Goal: Task Accomplishment & Management: Manage account settings

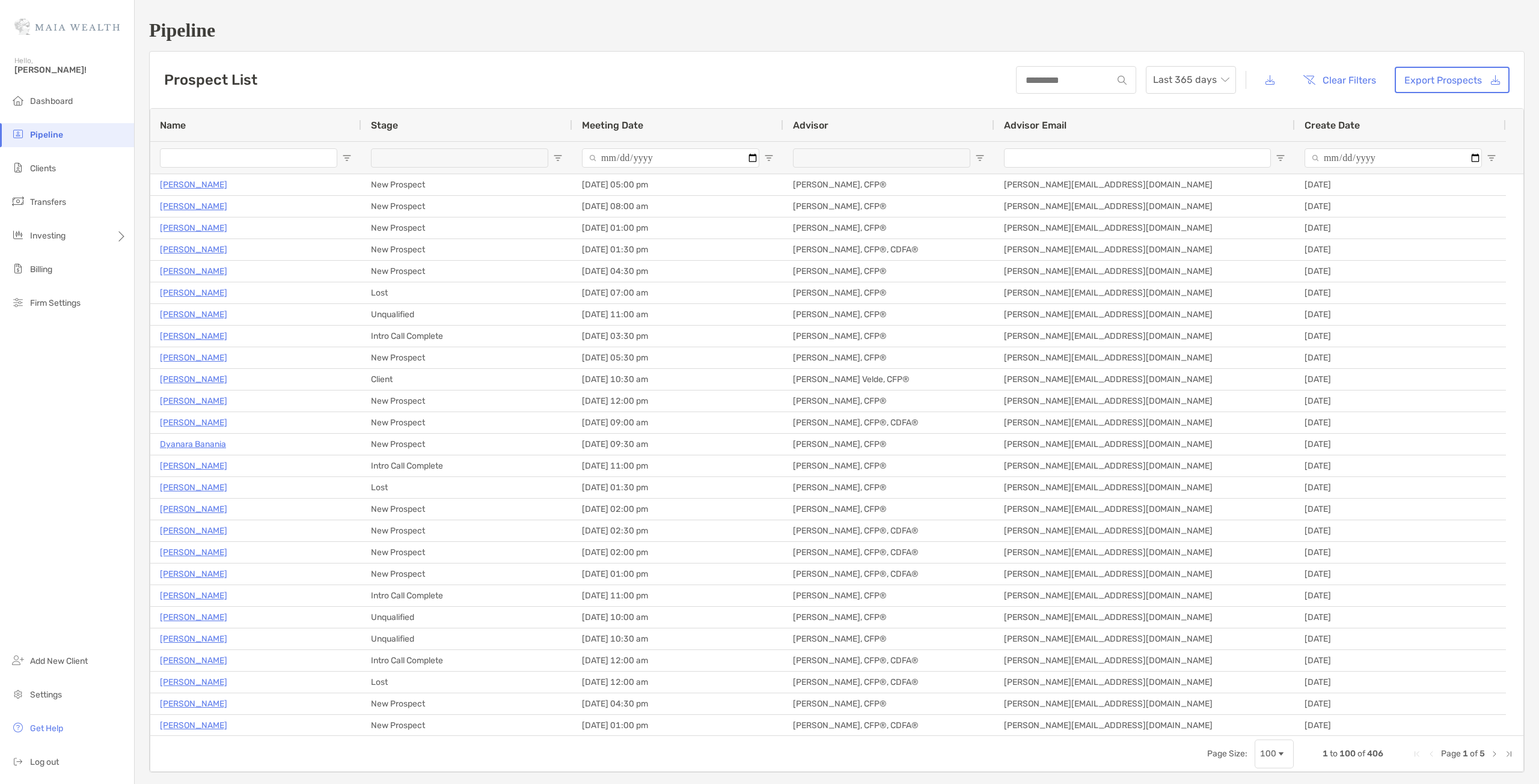
click at [21, 183] on ul "Dashboard Pipeline Clients Transfers Investing Billing Firm Settings" at bounding box center [67, 207] width 134 height 235
click at [36, 170] on span "Clients" at bounding box center [43, 168] width 26 height 10
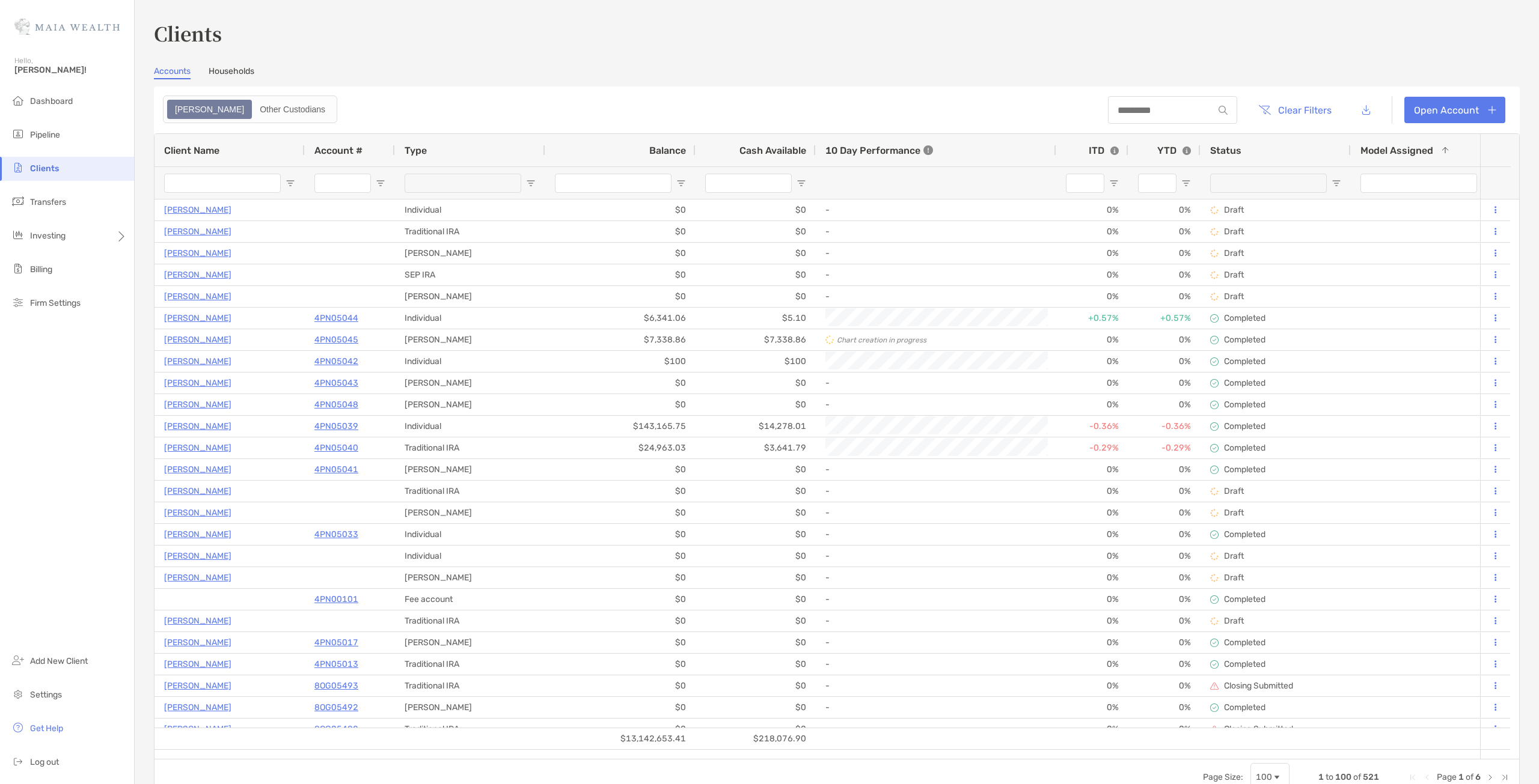
click at [236, 189] on input "Client Name Filter Input" at bounding box center [222, 183] width 117 height 19
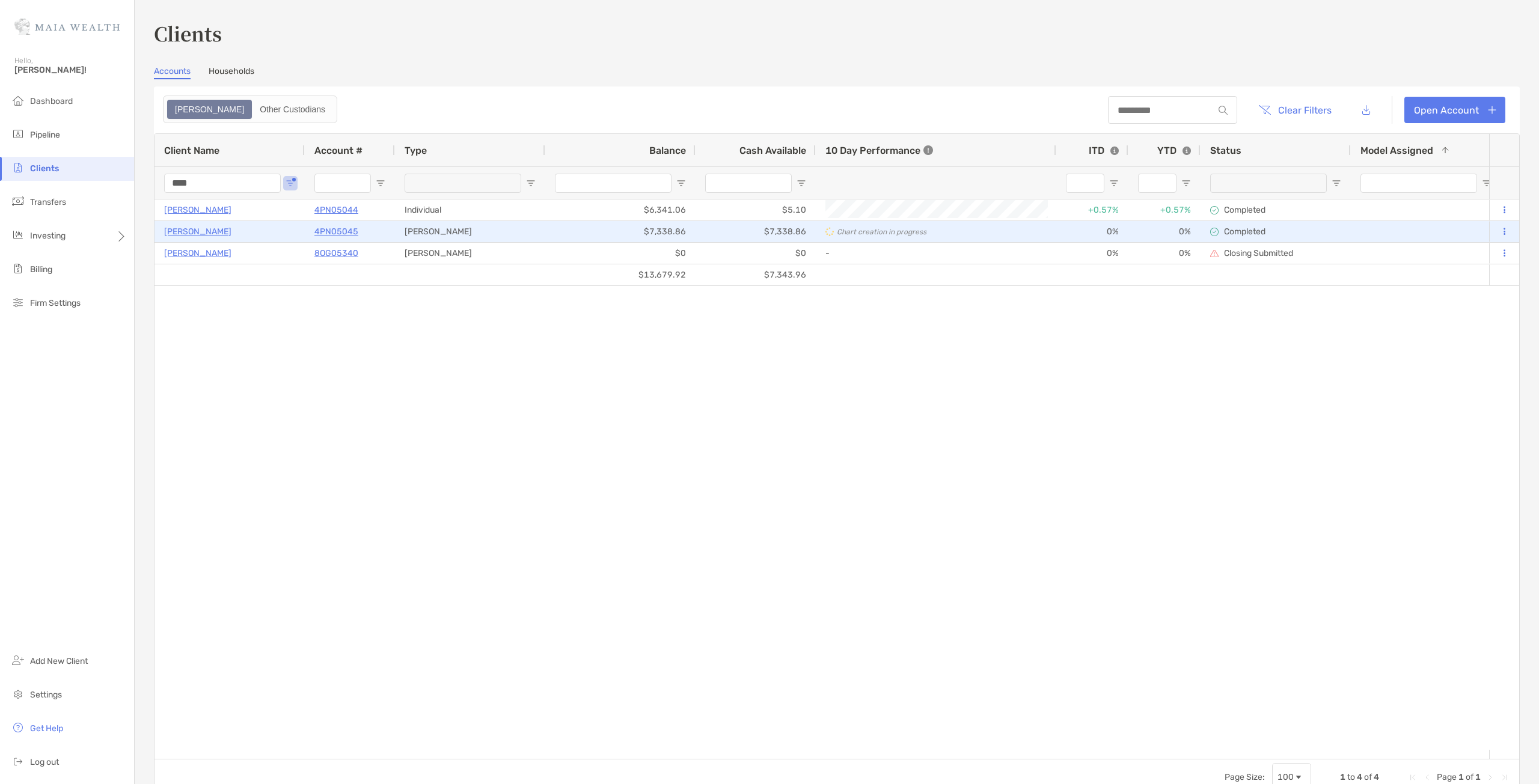
type input "****"
click at [825, 230] on icon at bounding box center [830, 232] width 8 height 8
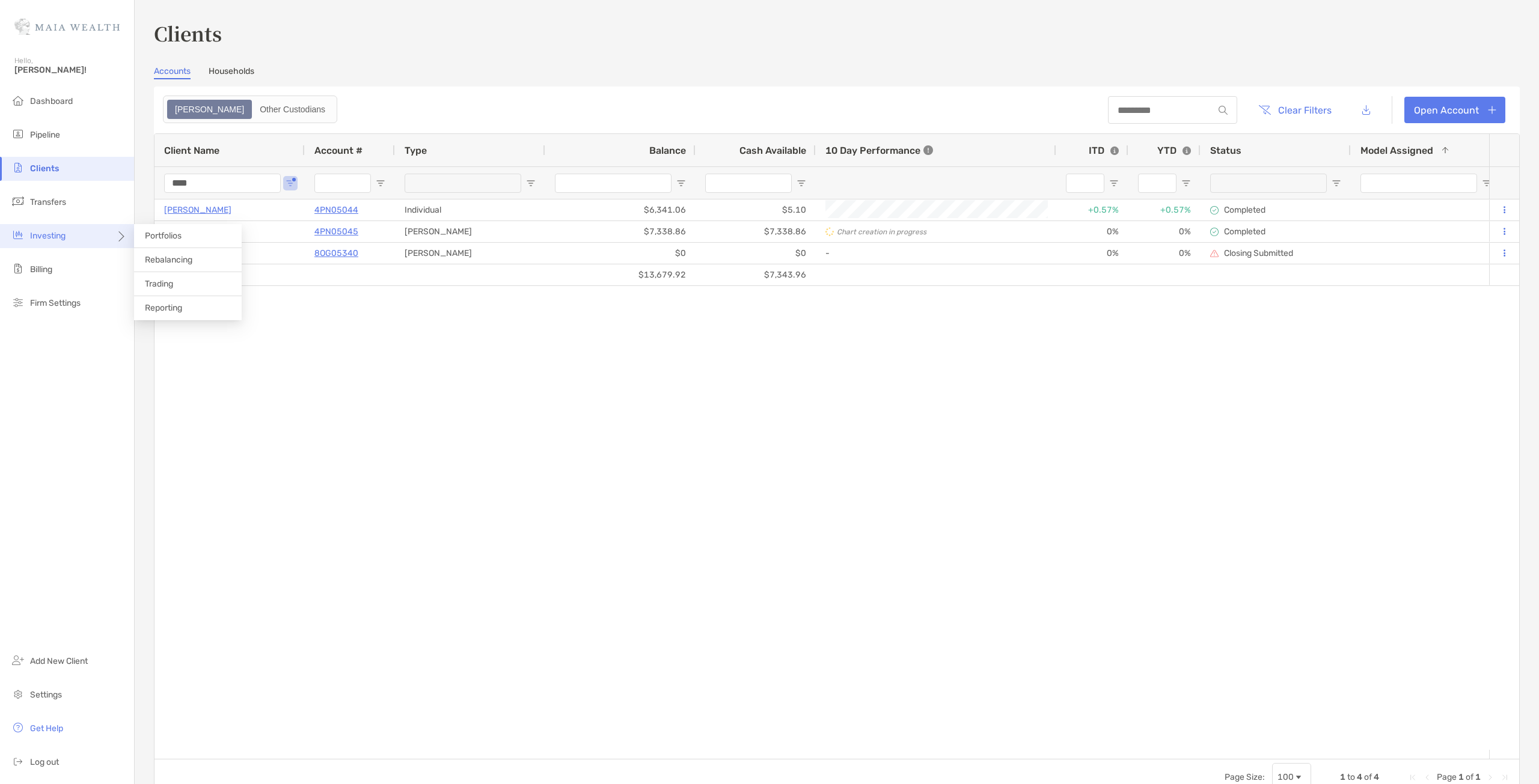
click at [80, 234] on div "Investing" at bounding box center [67, 237] width 134 height 24
click at [184, 236] on li "Portfolios" at bounding box center [188, 237] width 108 height 24
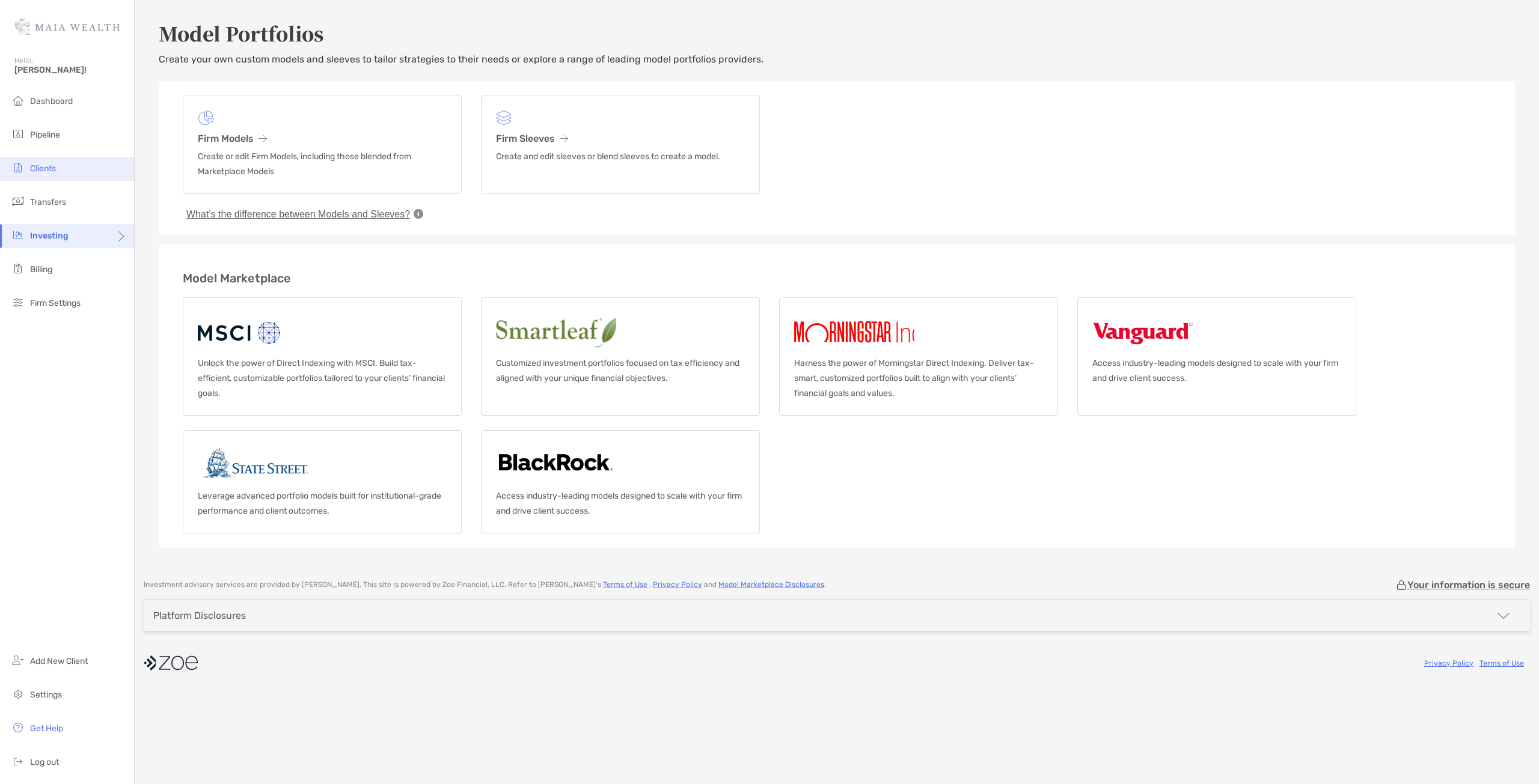
click at [83, 171] on li "Clients" at bounding box center [67, 169] width 134 height 24
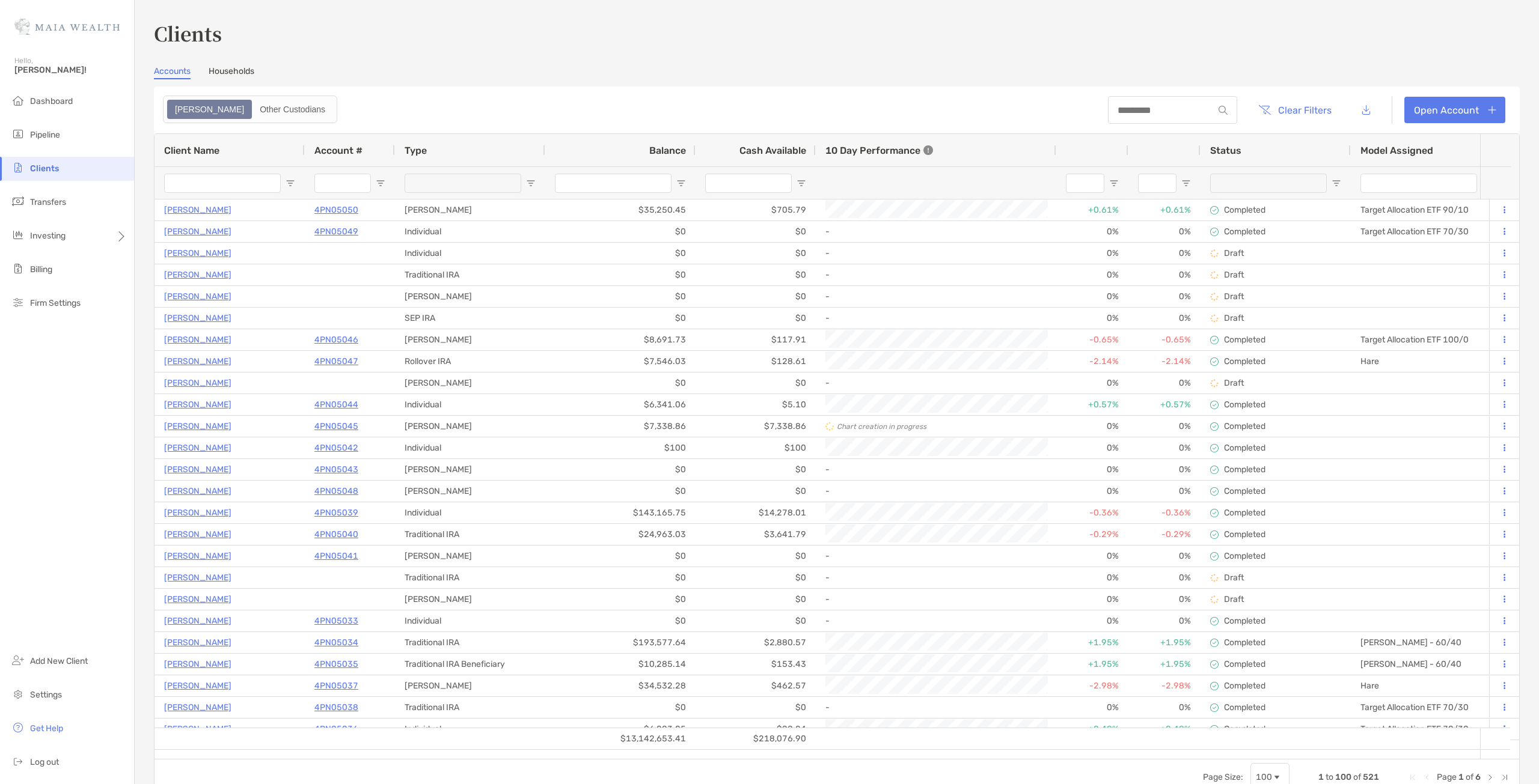
type input "****"
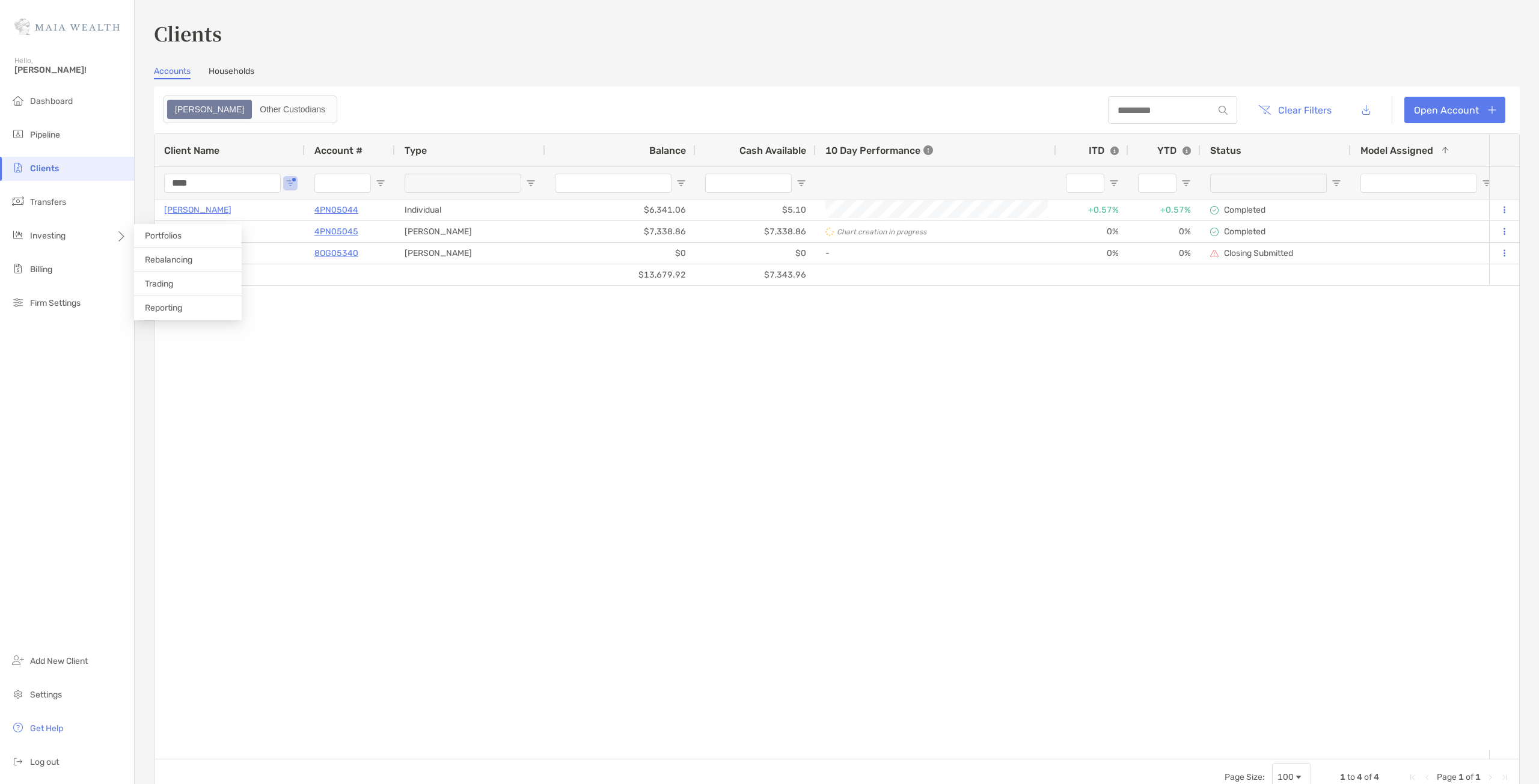
click at [183, 290] on li "Trading" at bounding box center [188, 284] width 108 height 24
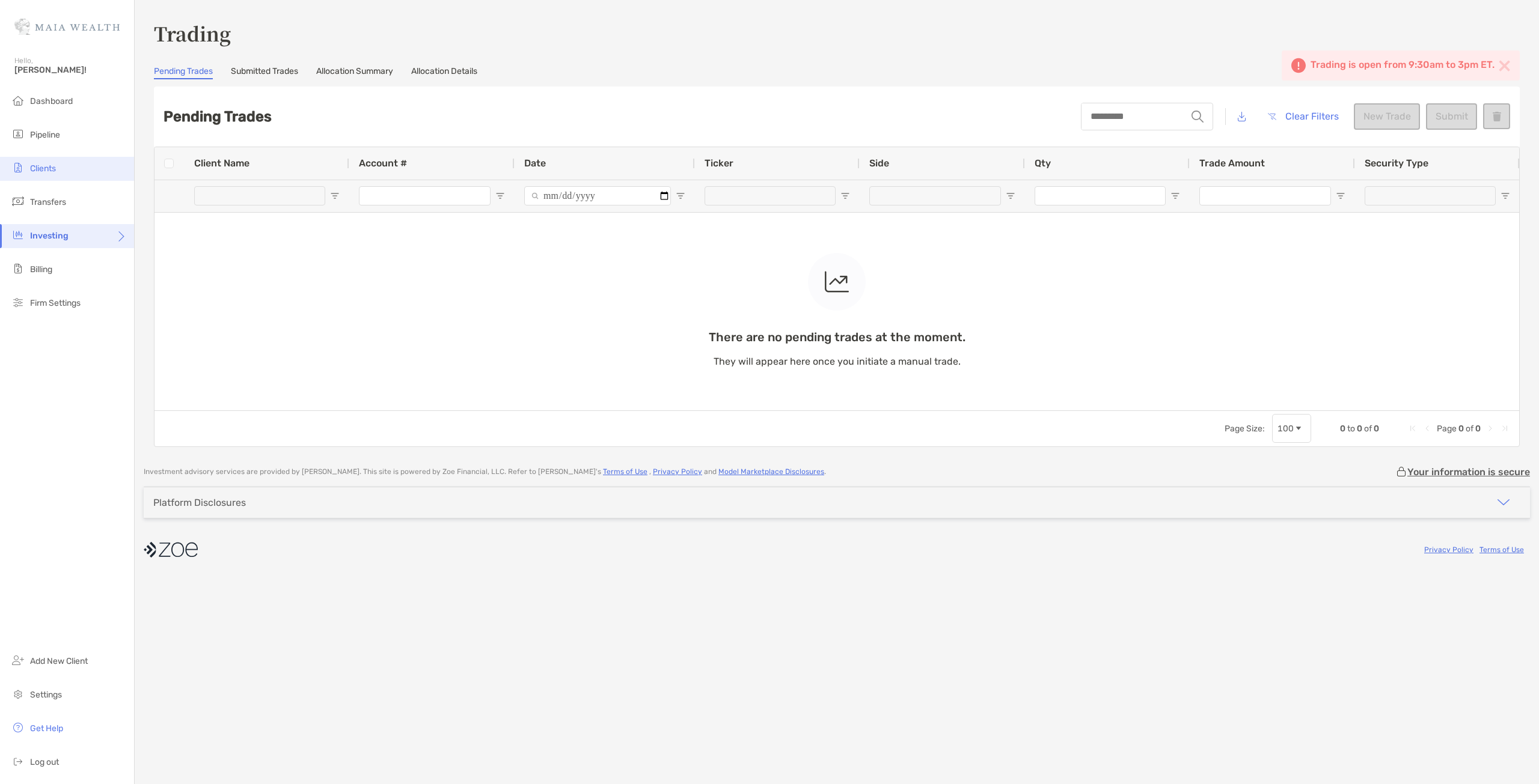
click at [91, 174] on li "Clients" at bounding box center [67, 169] width 134 height 24
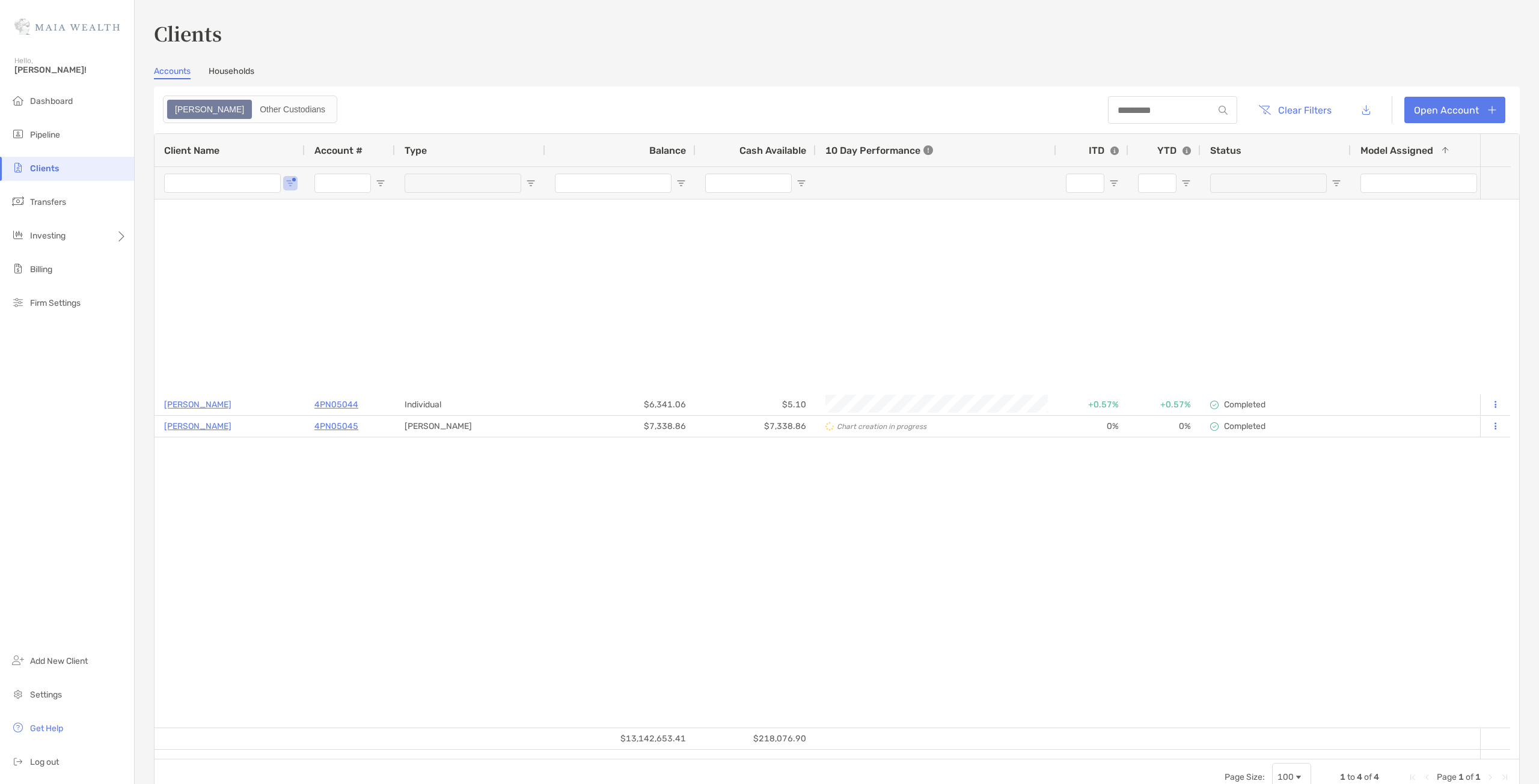
type input "****"
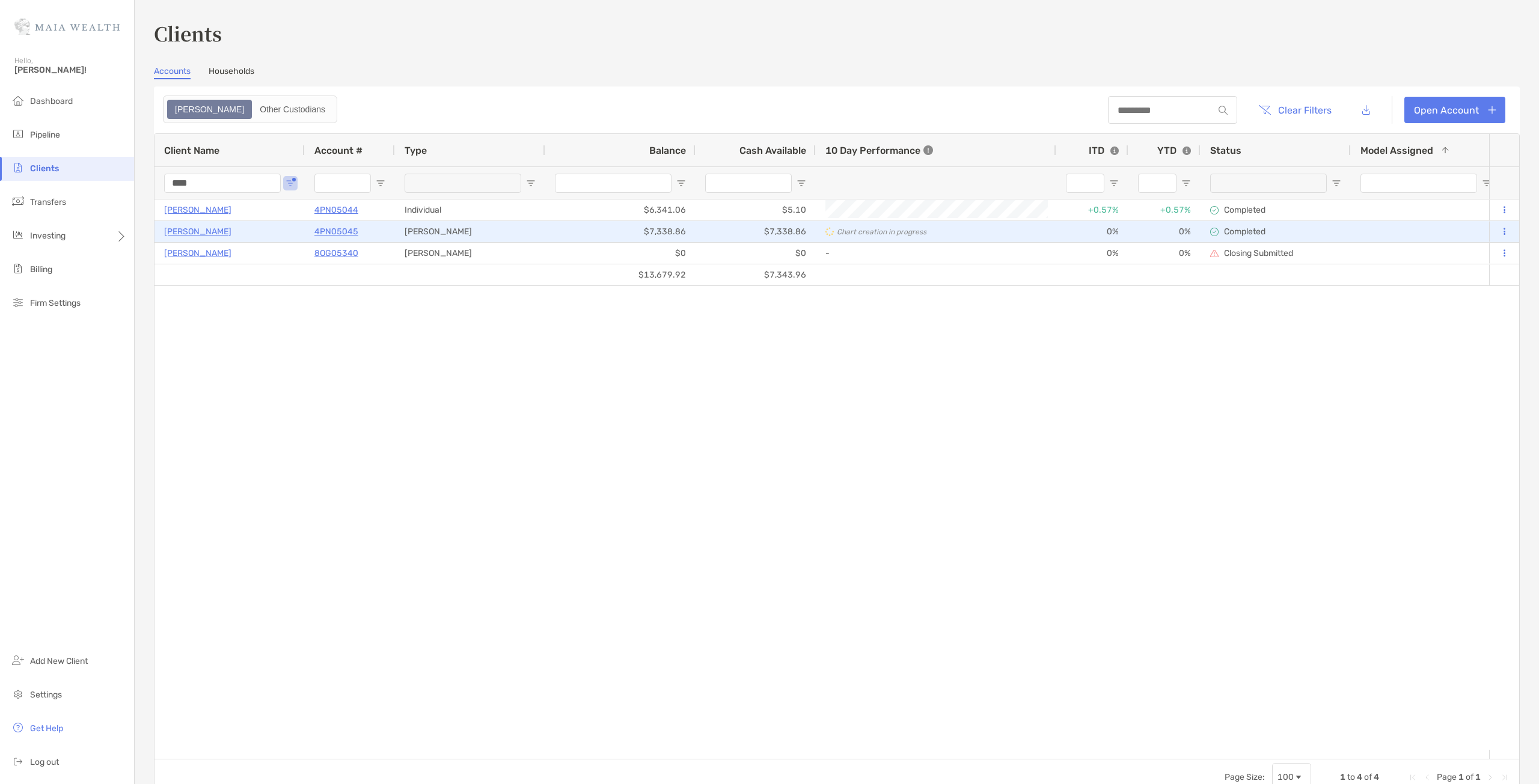
click at [323, 231] on p "4PN05045" at bounding box center [336, 232] width 44 height 15
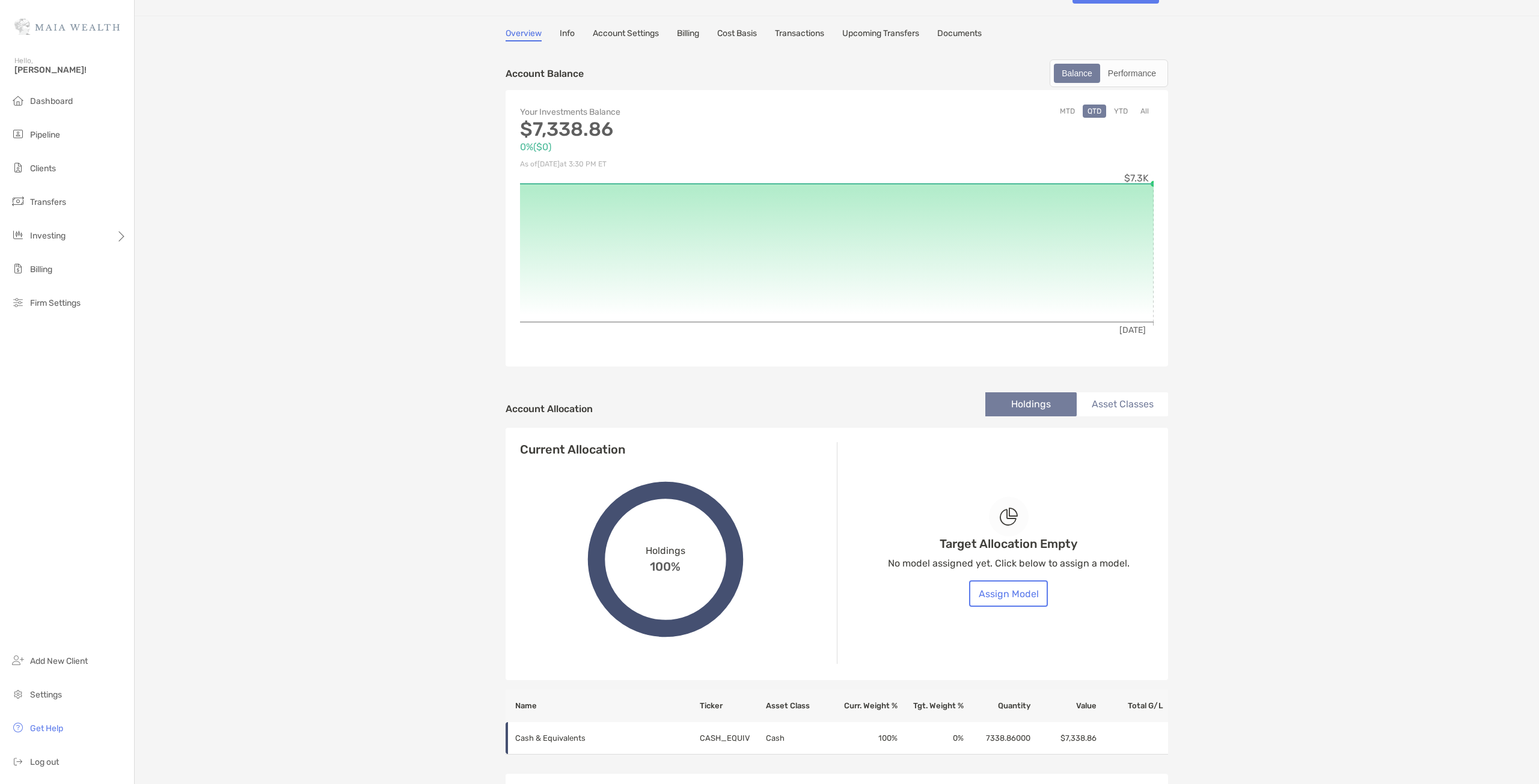
scroll to position [60, 0]
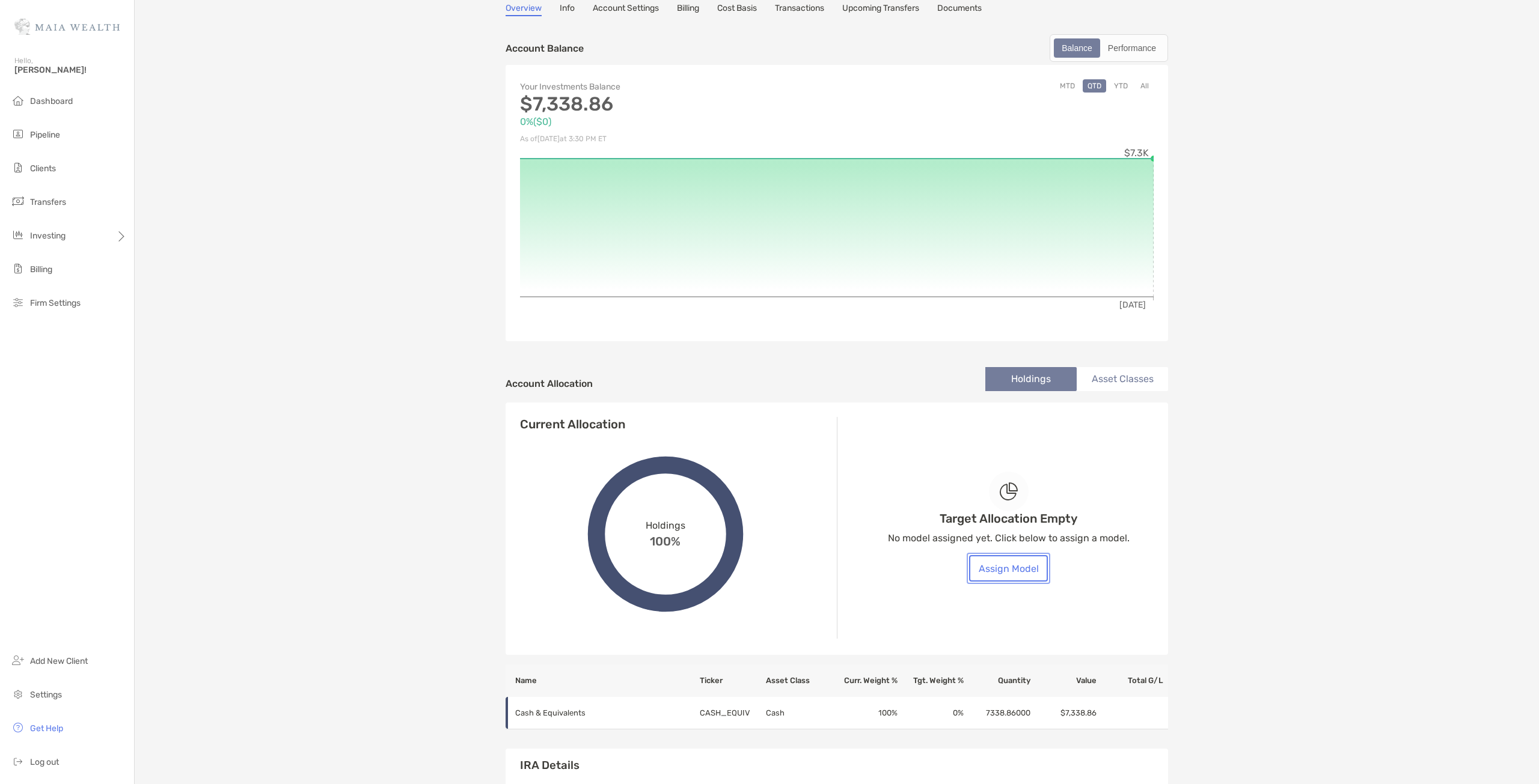
click at [1022, 573] on button "Assign Model" at bounding box center [1008, 569] width 79 height 27
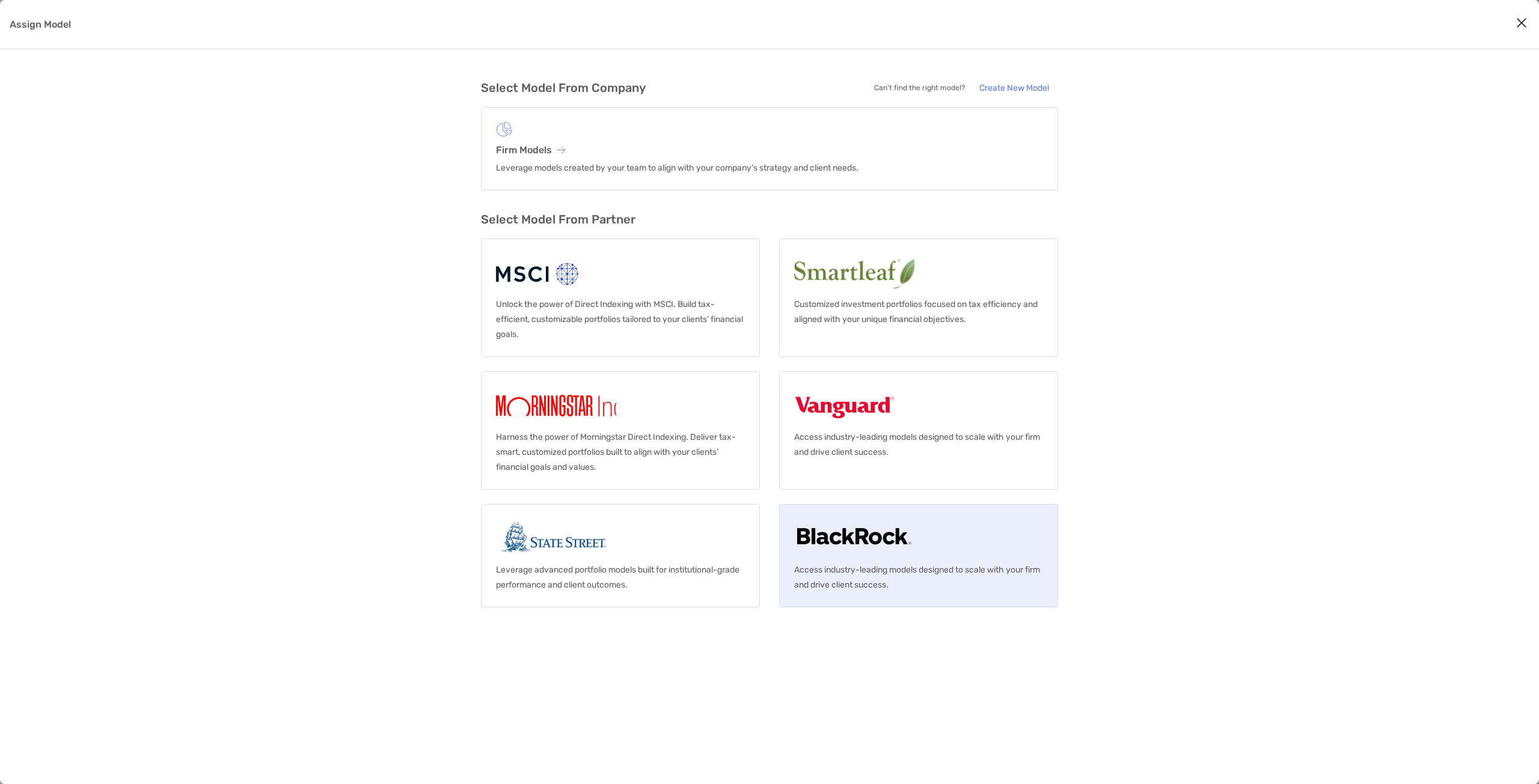
click at [839, 532] on img "Assign Model" at bounding box center [854, 538] width 120 height 39
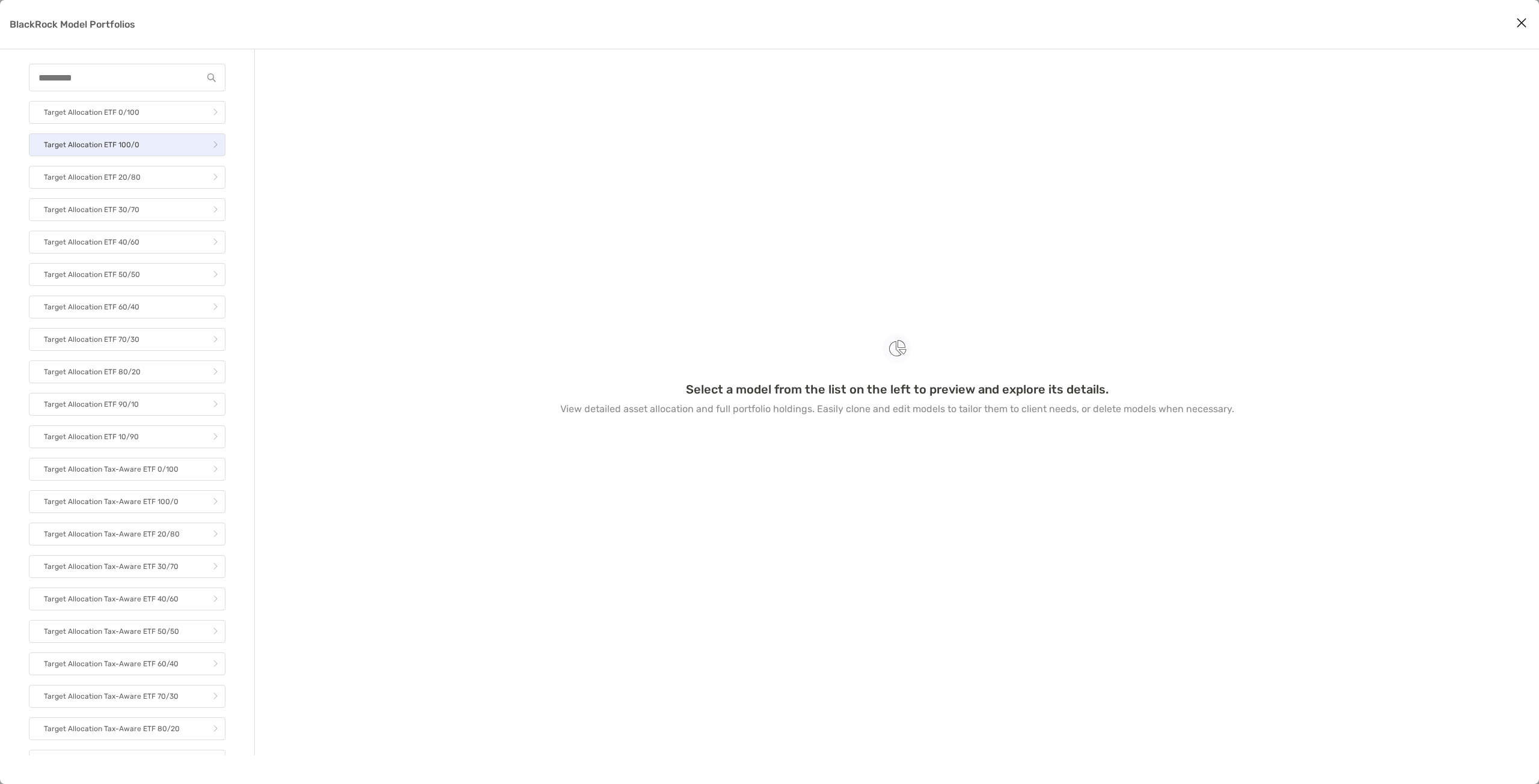
click at [176, 146] on link "Target Allocation ETF 100/0" at bounding box center [127, 145] width 197 height 23
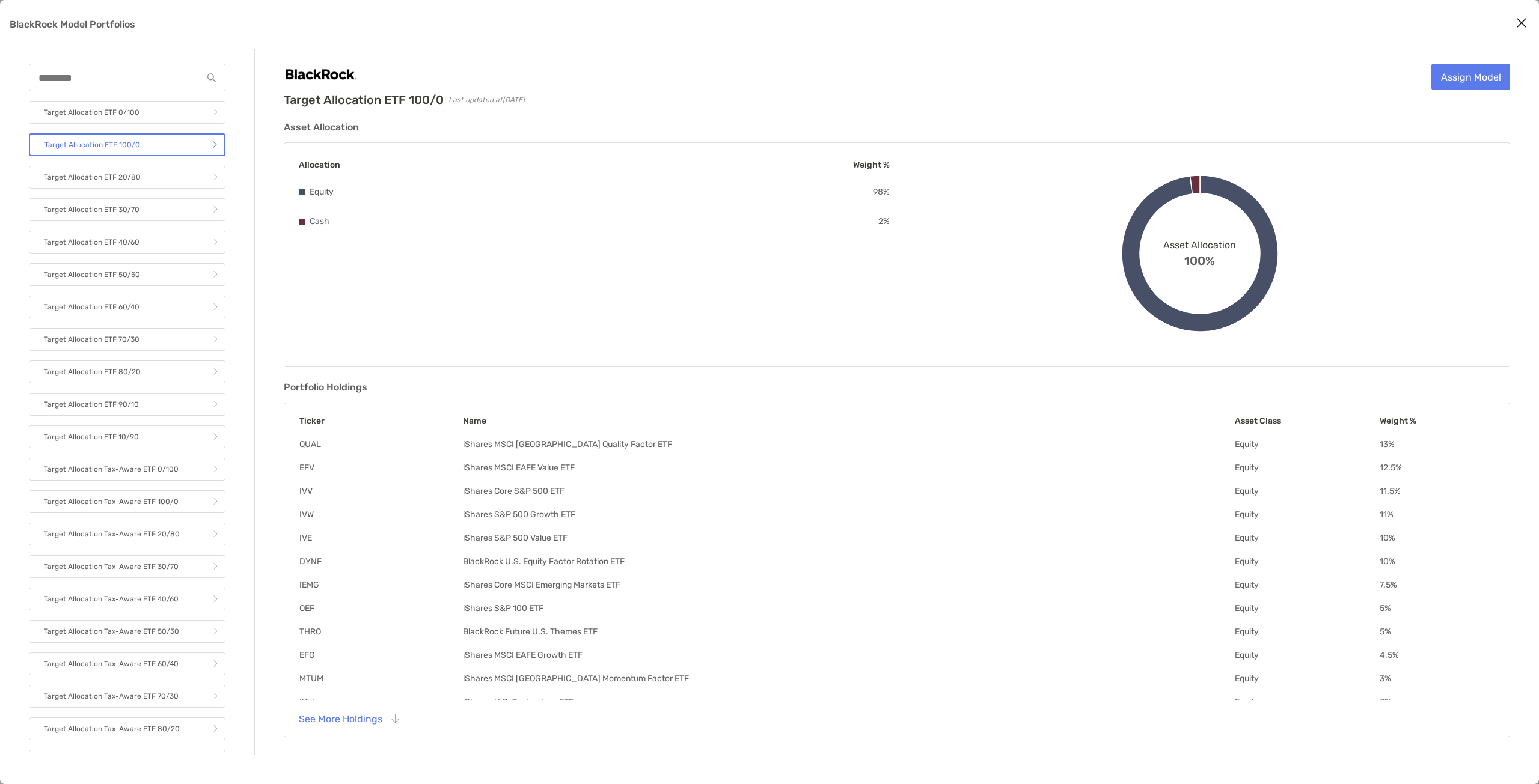
click at [508, 565] on table "Ticker Name Asset Class Weight % QUAL iShares MSCI USA Quality Factor ETF Equit…" at bounding box center [897, 585] width 1196 height 364
click at [362, 716] on button "See More Holdings" at bounding box center [349, 719] width 119 height 27
click at [1469, 71] on link "Assign Model" at bounding box center [1471, 77] width 79 height 27
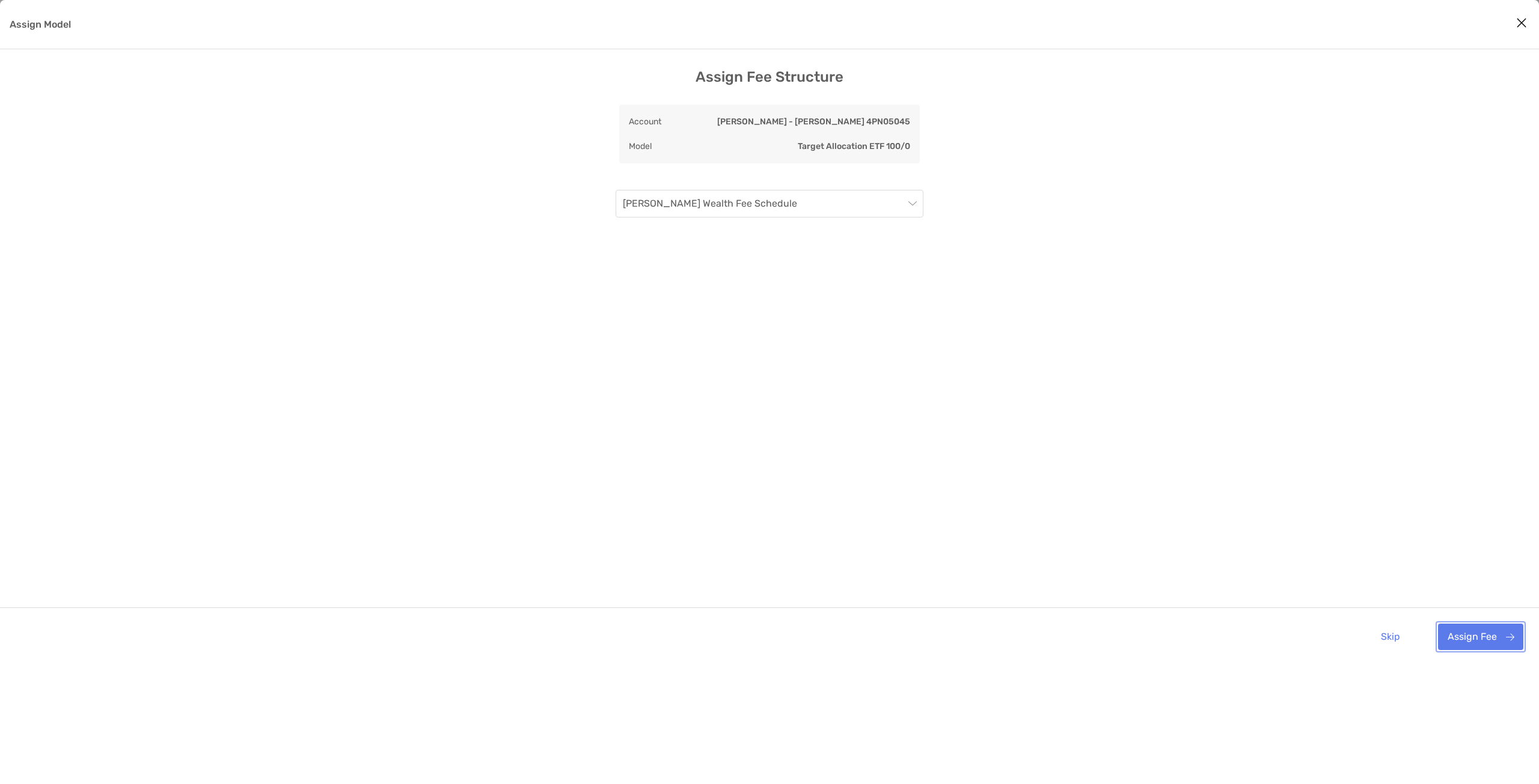
click at [1508, 638] on button "Assign Fee" at bounding box center [1480, 637] width 85 height 27
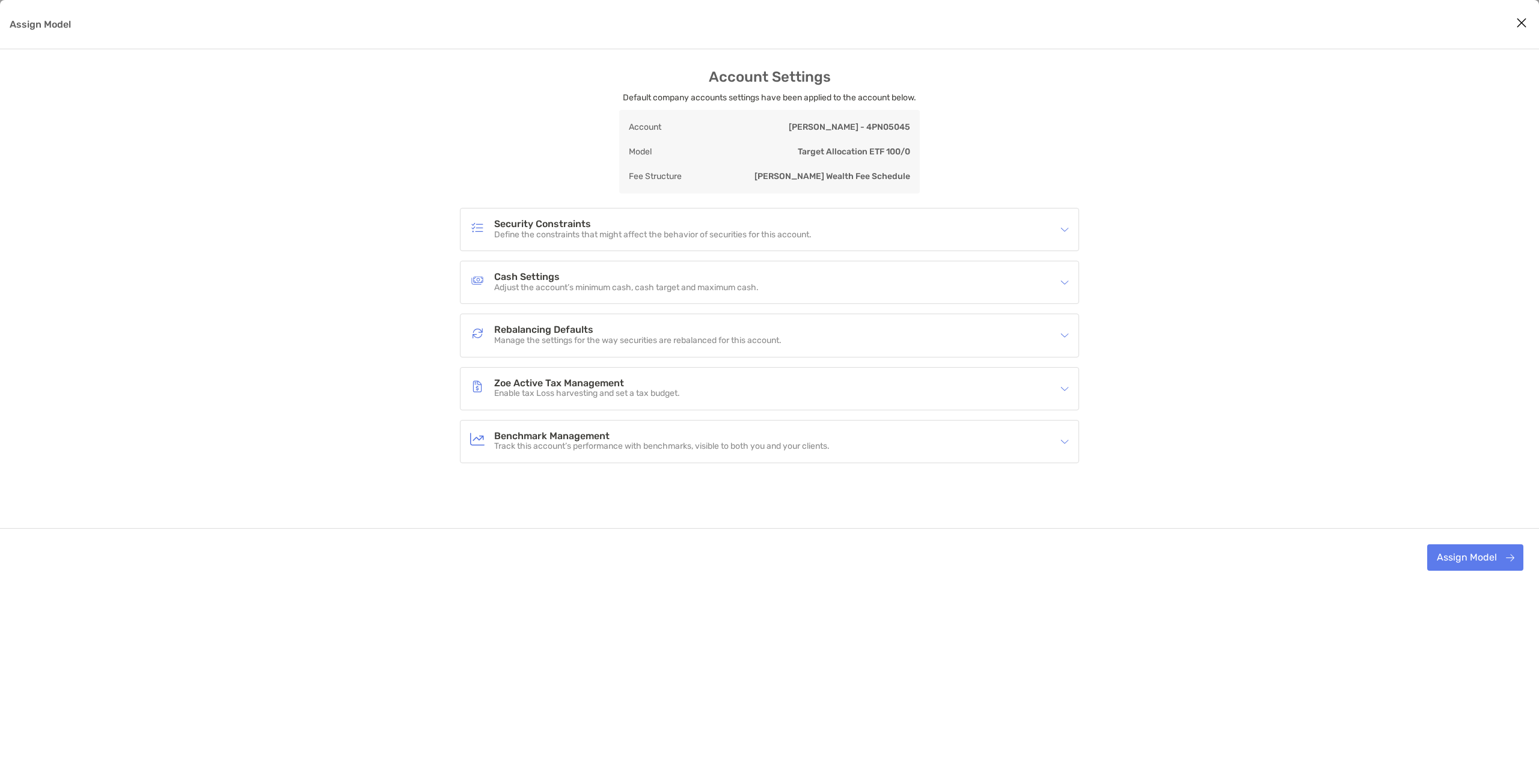
click at [708, 289] on p "Adjust the account’s minimum cash, cash target and maximum cash." at bounding box center [626, 288] width 264 height 10
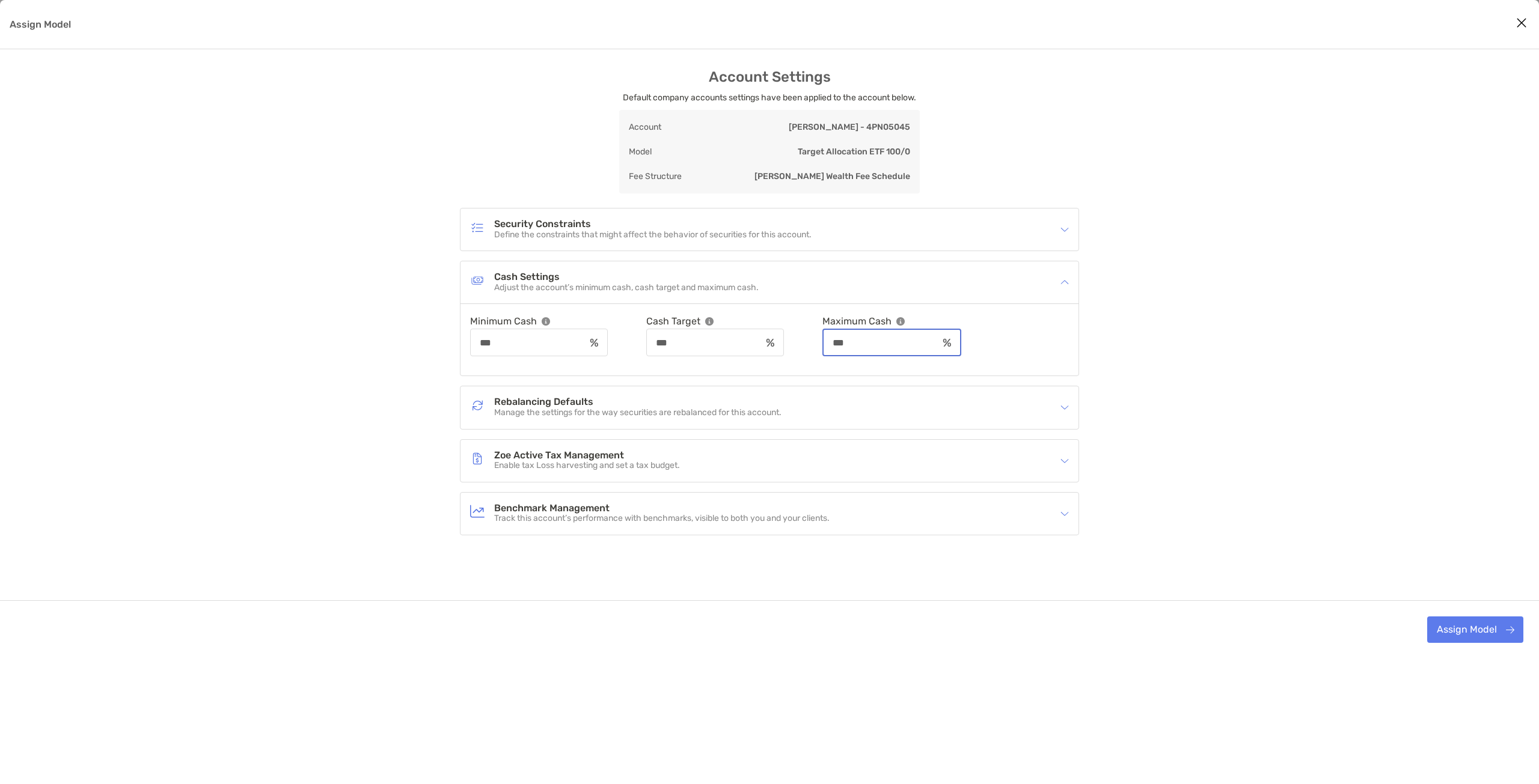
click at [886, 341] on input "***" at bounding box center [881, 342] width 114 height 10
drag, startPoint x: 895, startPoint y: 344, endPoint x: 826, endPoint y: 341, distance: 69.1
click at [826, 341] on div "Minimum Cash *** Cash Target *** Maximum Cash ***" at bounding box center [769, 335] width 599 height 43
type input "***"
click at [1133, 370] on div "Account Settings Default company accounts settings have been applied to the acc…" at bounding box center [769, 364] width 1539 height 590
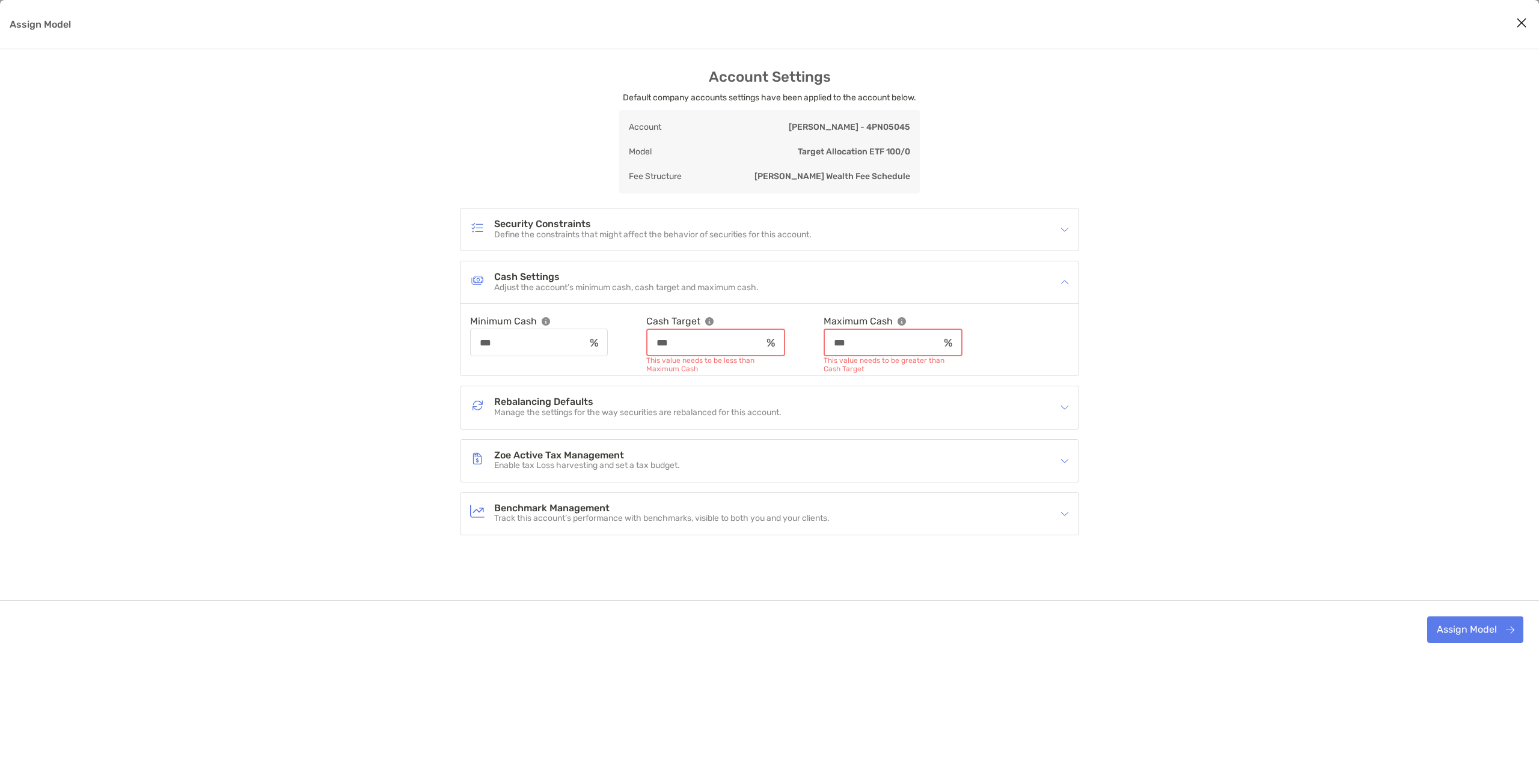
drag, startPoint x: 885, startPoint y: 346, endPoint x: 829, endPoint y: 340, distance: 56.3
click at [829, 340] on div "Minimum Cash *** Cash Target *** This value needs to be less than Maximum Cash …" at bounding box center [769, 335] width 599 height 43
drag, startPoint x: 729, startPoint y: 341, endPoint x: 657, endPoint y: 342, distance: 72.0
click at [657, 342] on div "Minimum Cash *** Cash Target *** This value needs to be less than Maximum Cash …" at bounding box center [769, 335] width 599 height 43
type input "*"
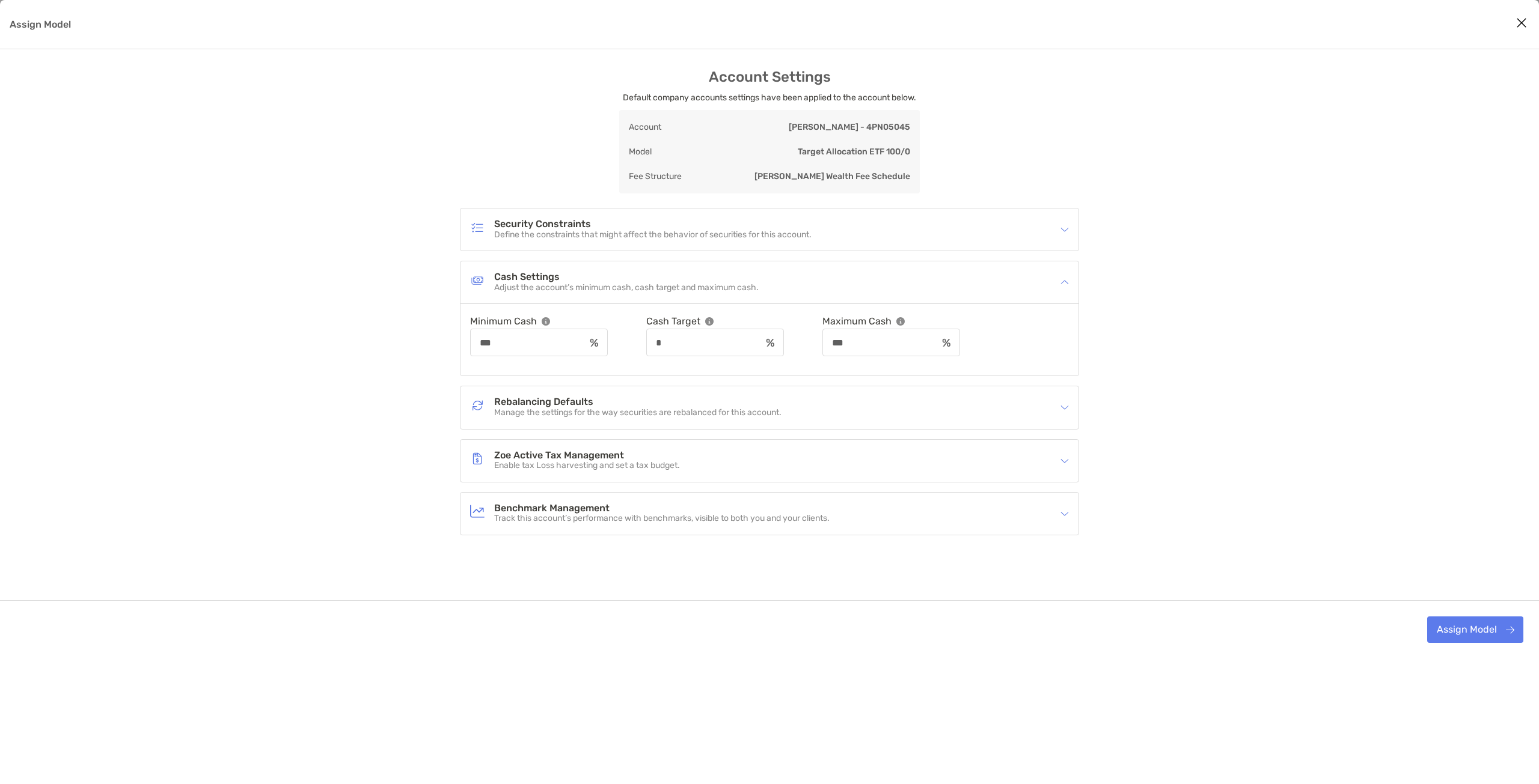
click at [1178, 377] on div "Account Settings Default company accounts settings have been applied to the acc…" at bounding box center [769, 364] width 1539 height 590
click at [728, 427] on div "Rebalancing Defaults Manage the settings for the way securities are rebalanced …" at bounding box center [769, 408] width 618 height 42
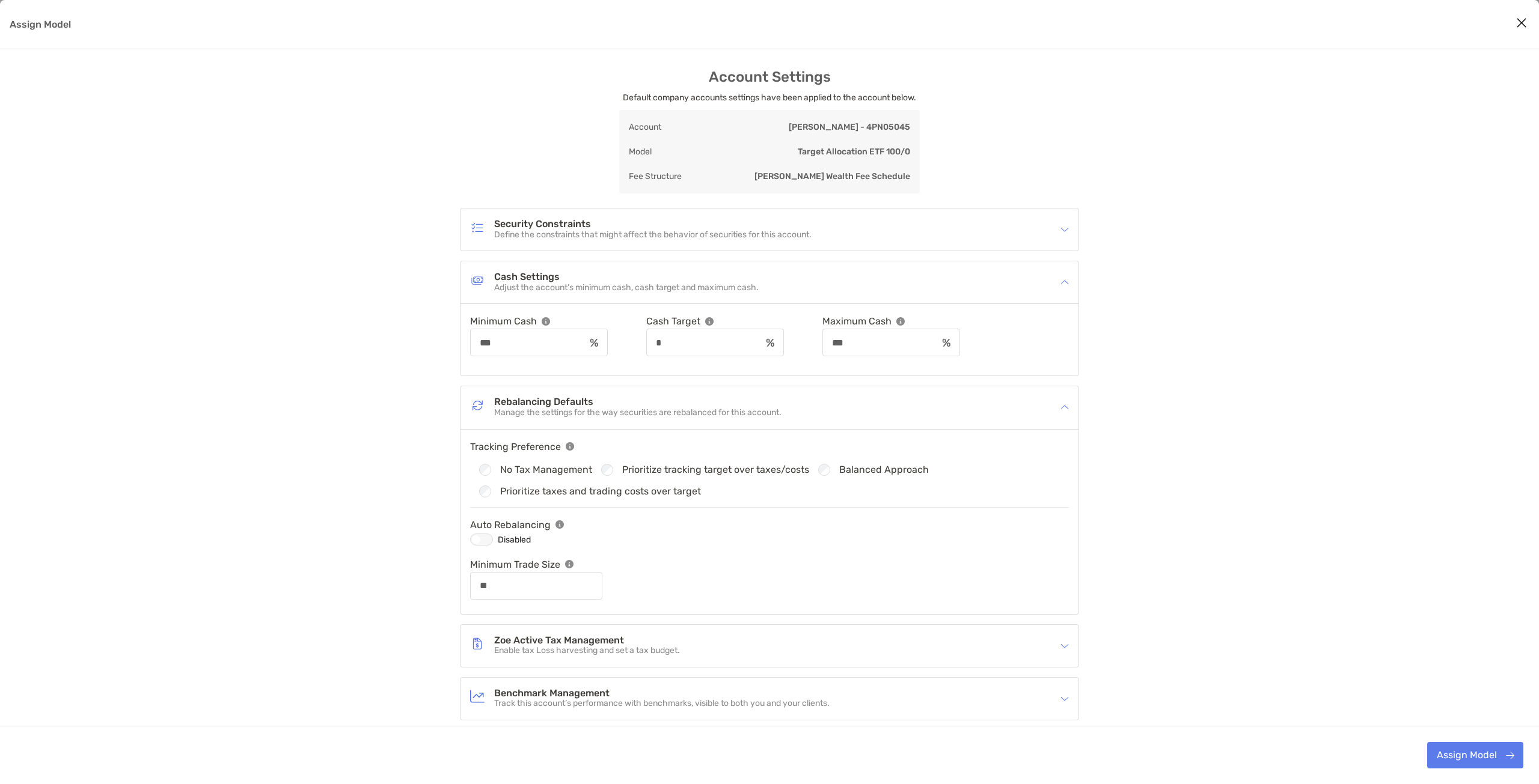
click at [730, 418] on div "Rebalancing Defaults Manage the settings for the way securities are rebalanced …" at bounding box center [762, 408] width 583 height 28
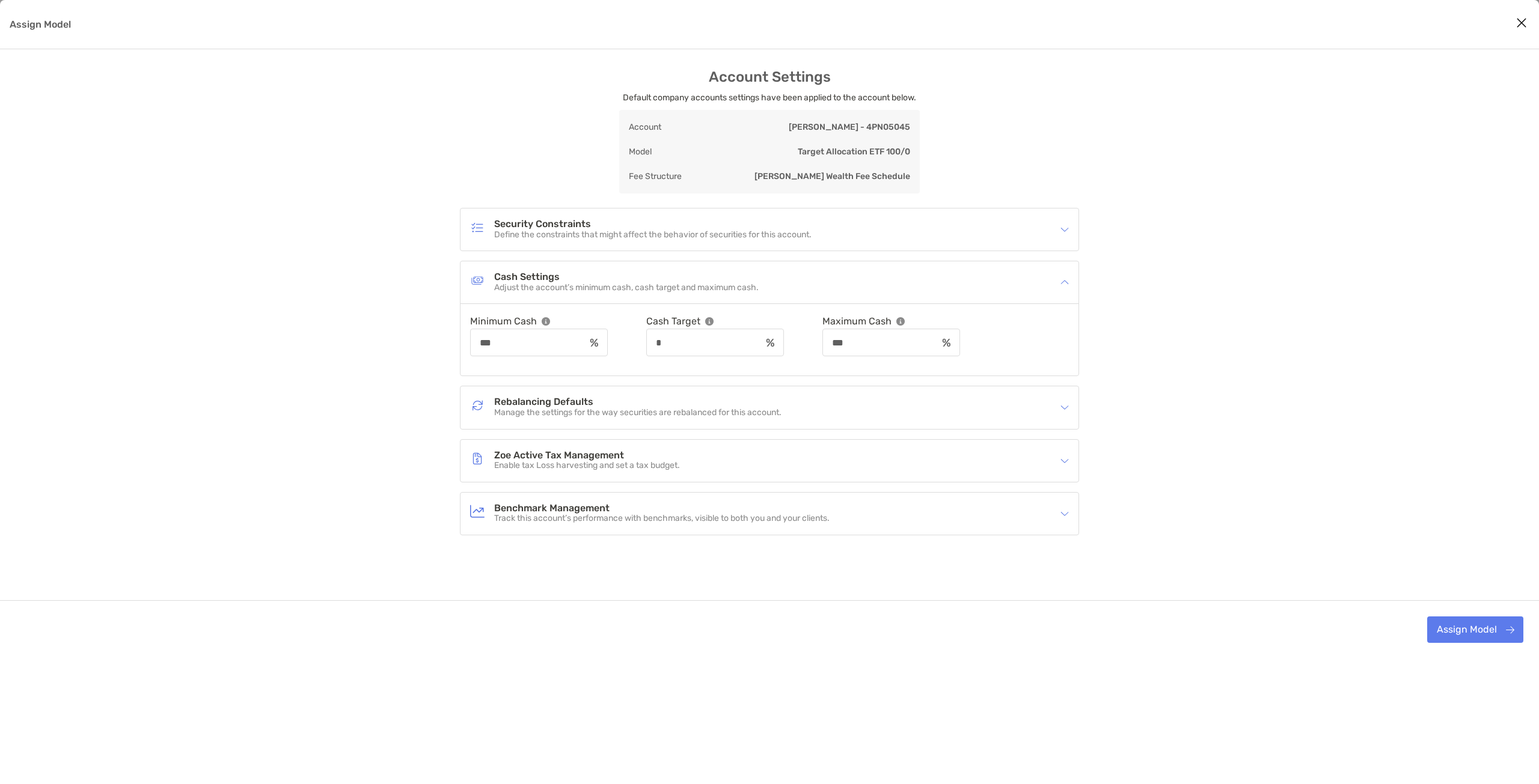
click at [709, 474] on div "Zoe Active Tax Management Enable tax Loss harvesting and set a tax budget." at bounding box center [769, 461] width 618 height 42
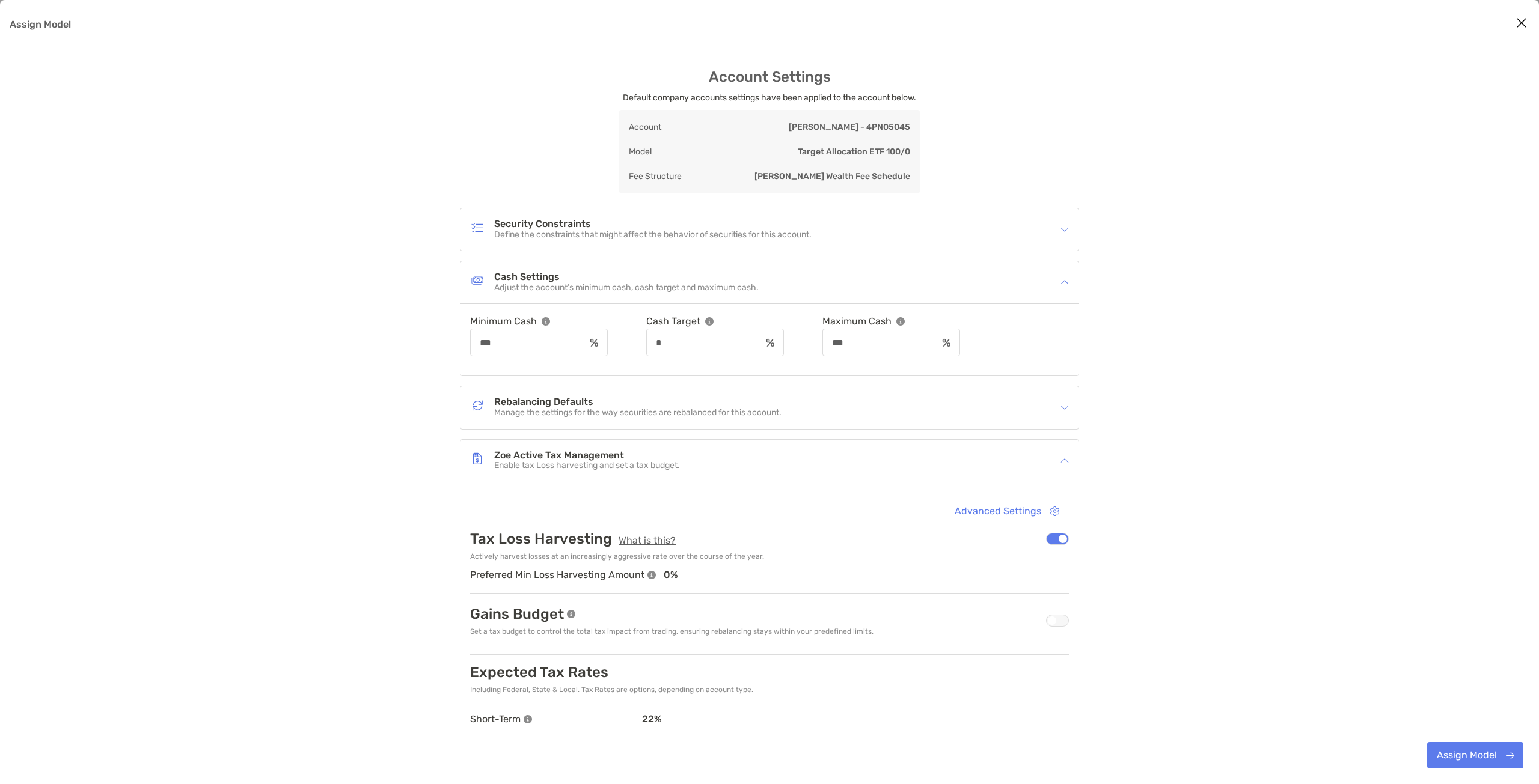
click at [711, 471] on div "Zoe Active Tax Management Enable tax Loss harvesting and set a tax budget." at bounding box center [762, 461] width 583 height 28
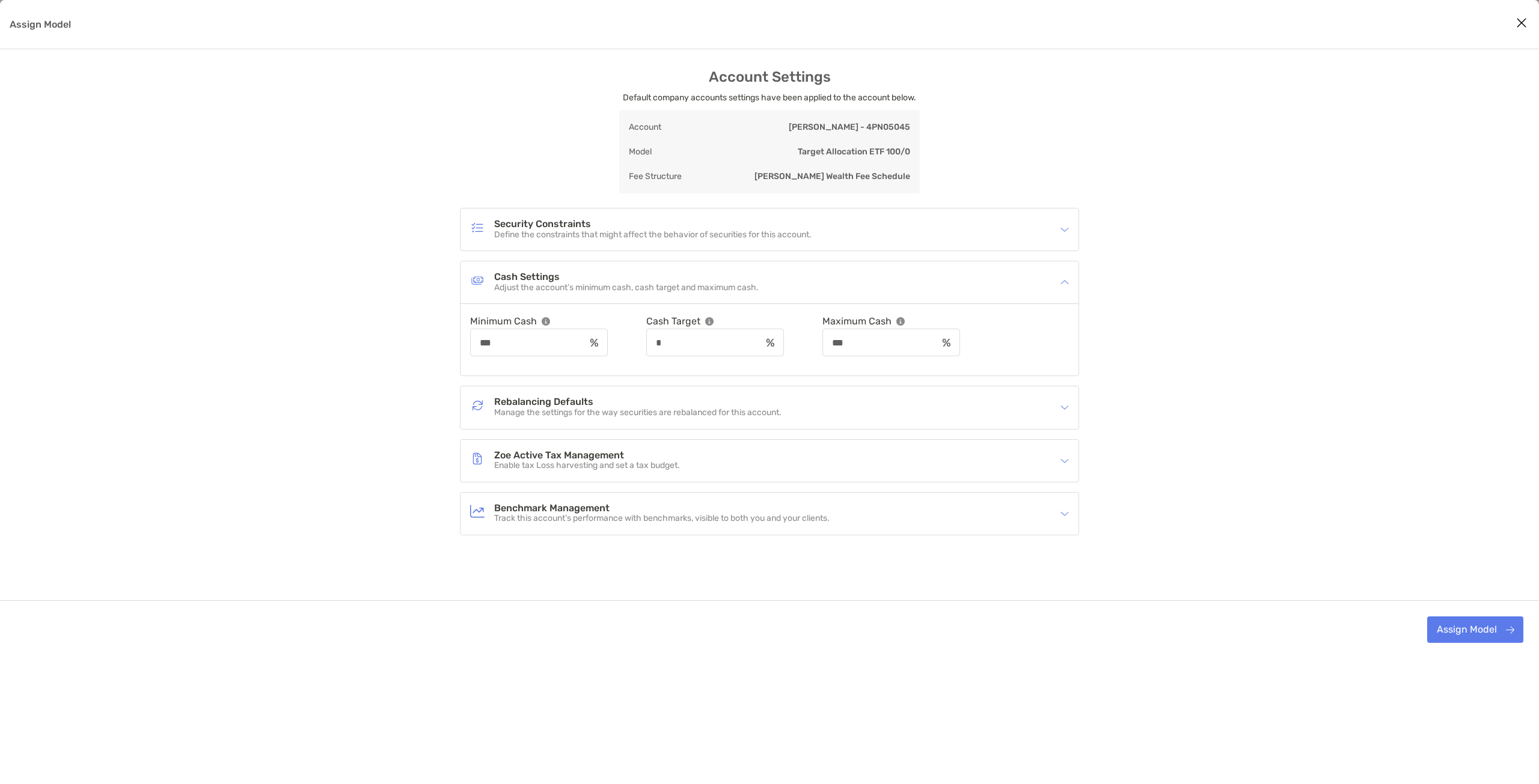
click at [724, 514] on p "Track this account’s performance with benchmarks, visible to both you and your …" at bounding box center [662, 518] width 335 height 10
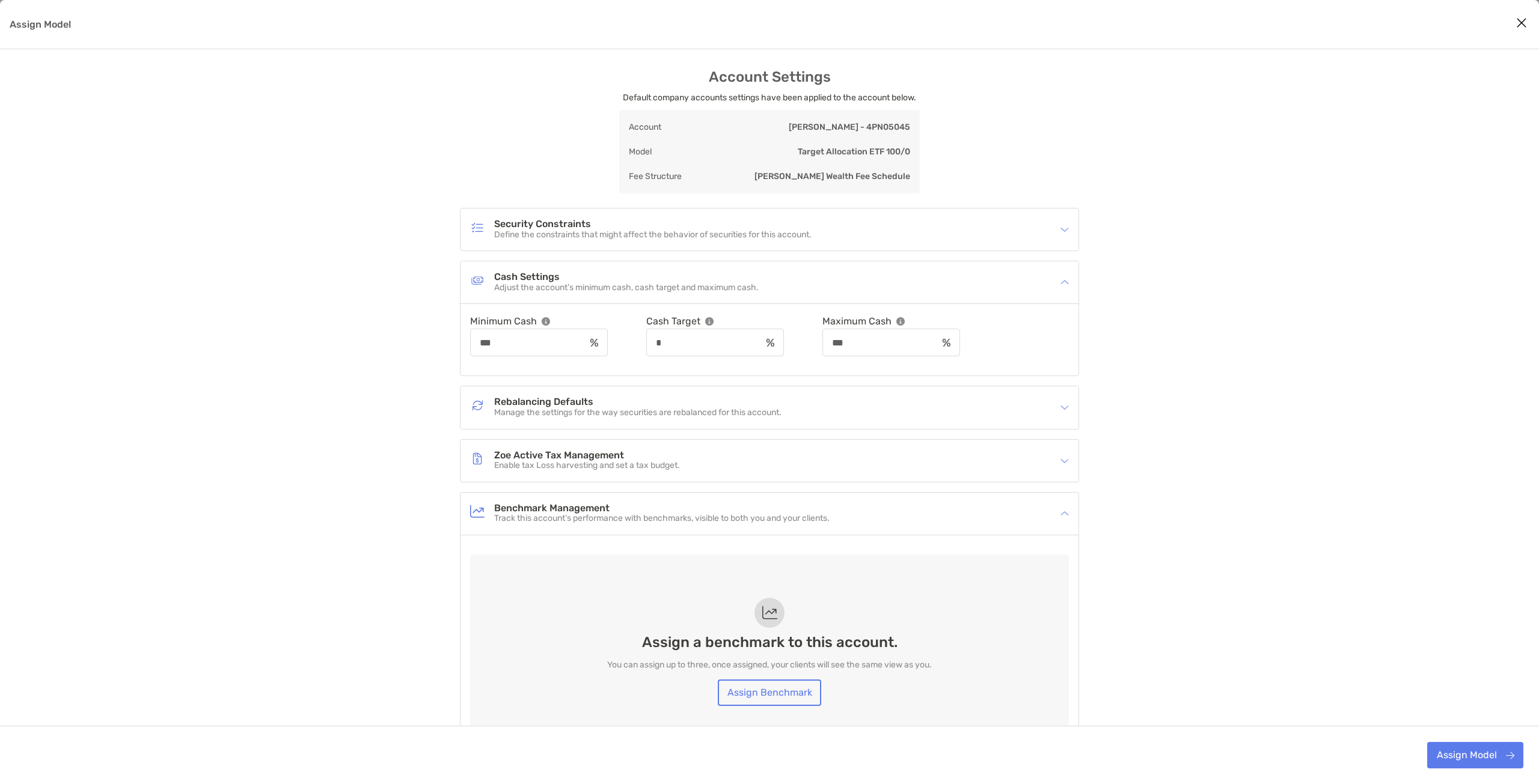
click at [724, 514] on p "Track this account’s performance with benchmarks, visible to both you and your …" at bounding box center [662, 518] width 335 height 10
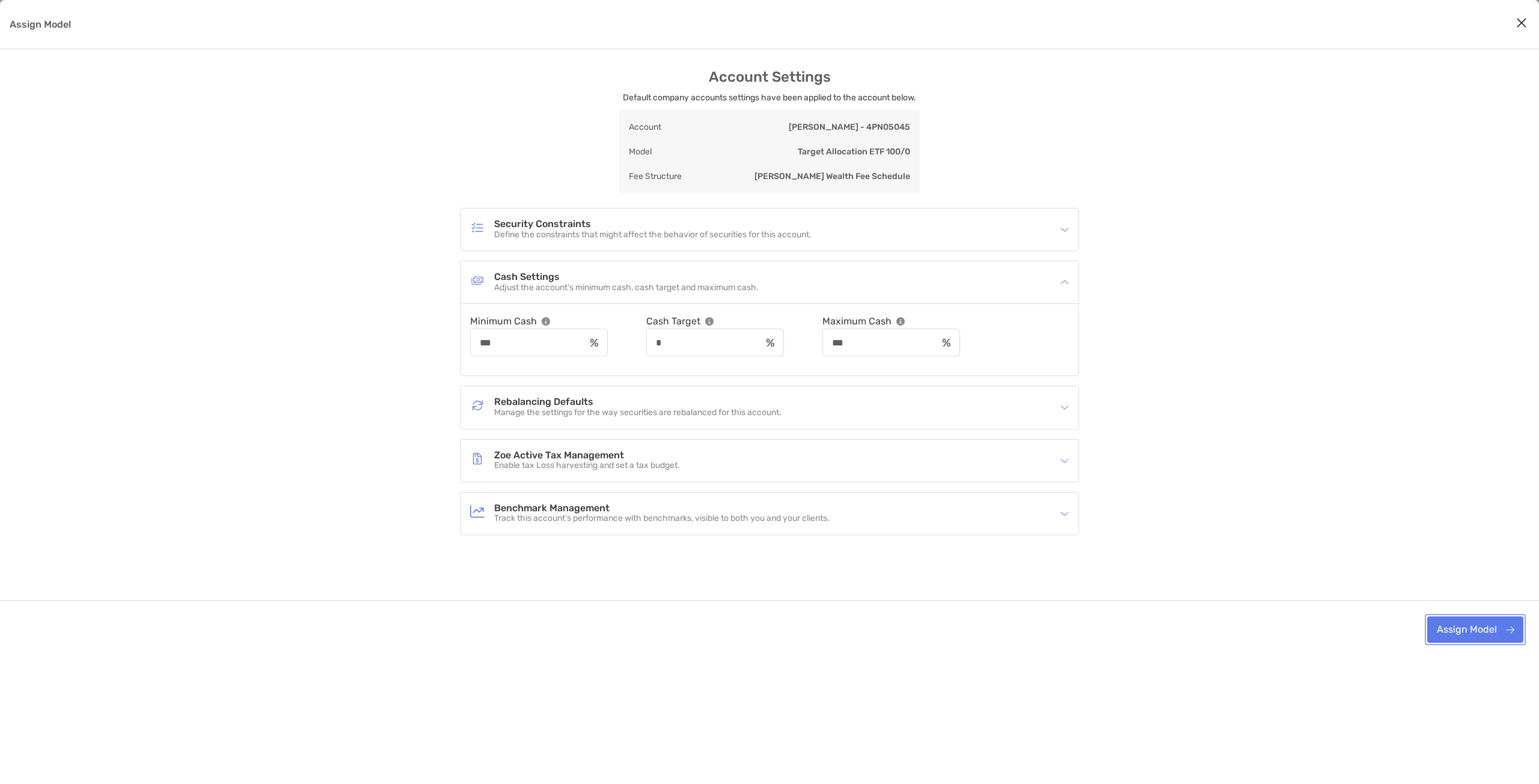
click at [1489, 621] on button "Assign Model" at bounding box center [1475, 630] width 96 height 27
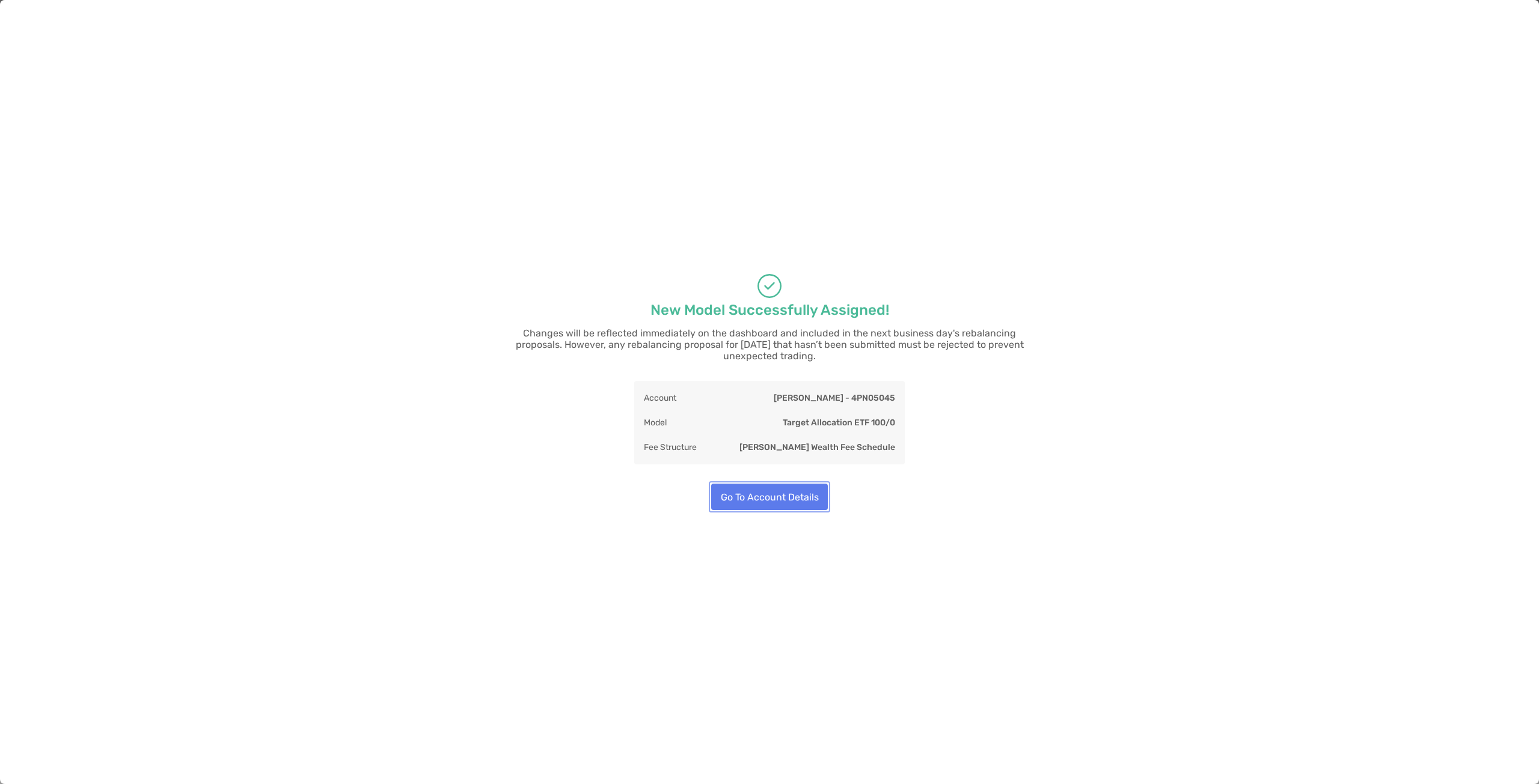
click at [781, 498] on button "Go To Account Details" at bounding box center [769, 497] width 117 height 27
